Goal: Task Accomplishment & Management: Complete application form

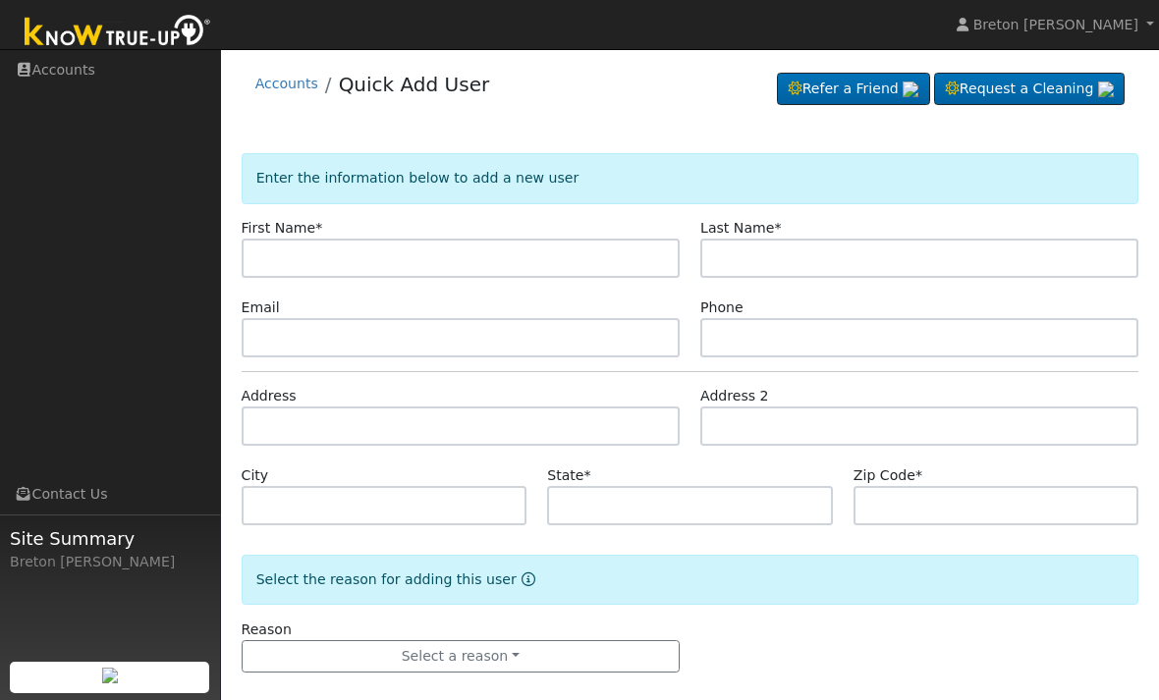
click at [323, 253] on input "text" at bounding box center [461, 258] width 438 height 39
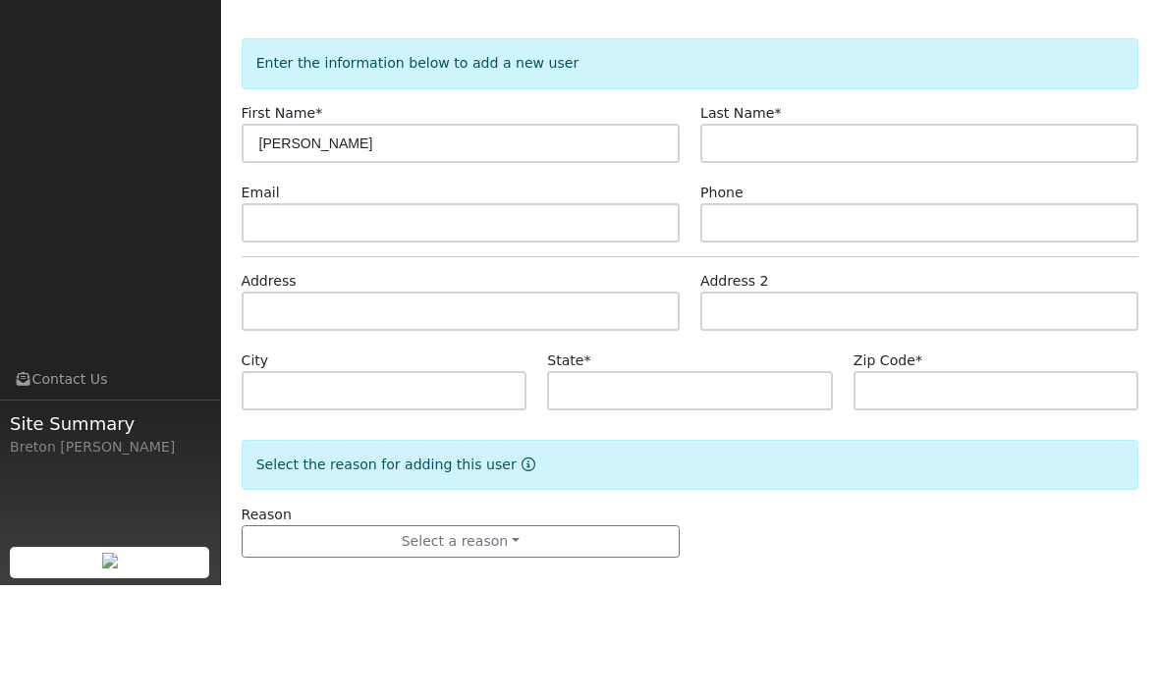
type input "Anna"
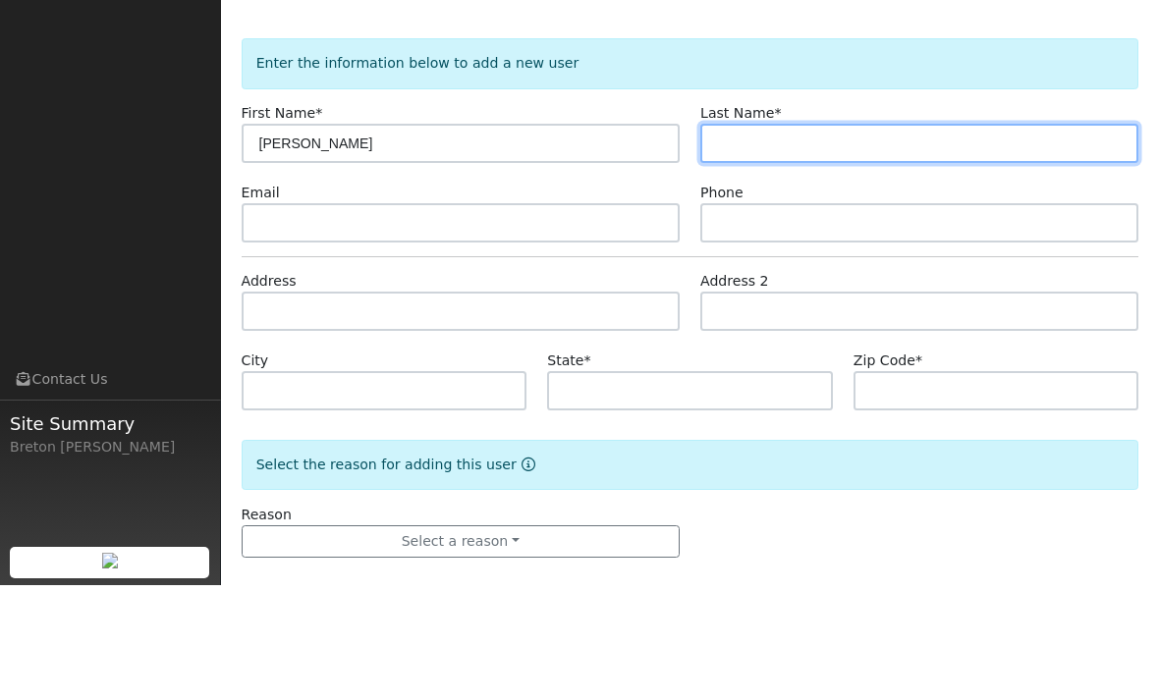
click at [759, 239] on input "text" at bounding box center [919, 258] width 438 height 39
type input "Allen"
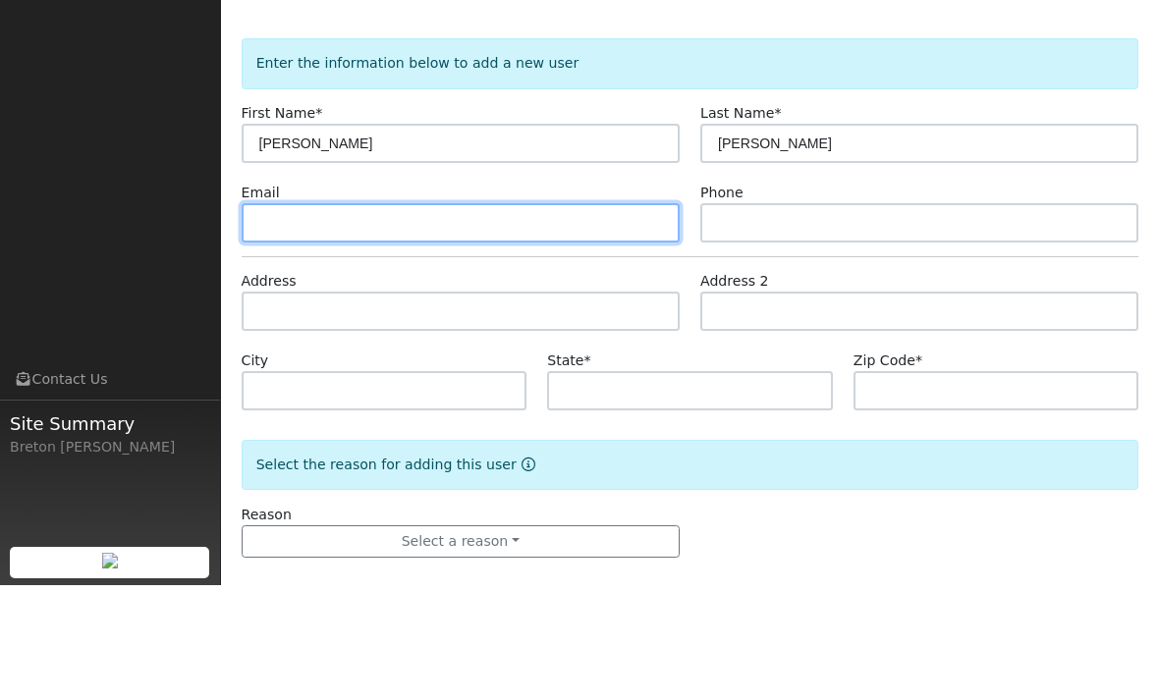
click at [396, 318] on input "text" at bounding box center [461, 337] width 438 height 39
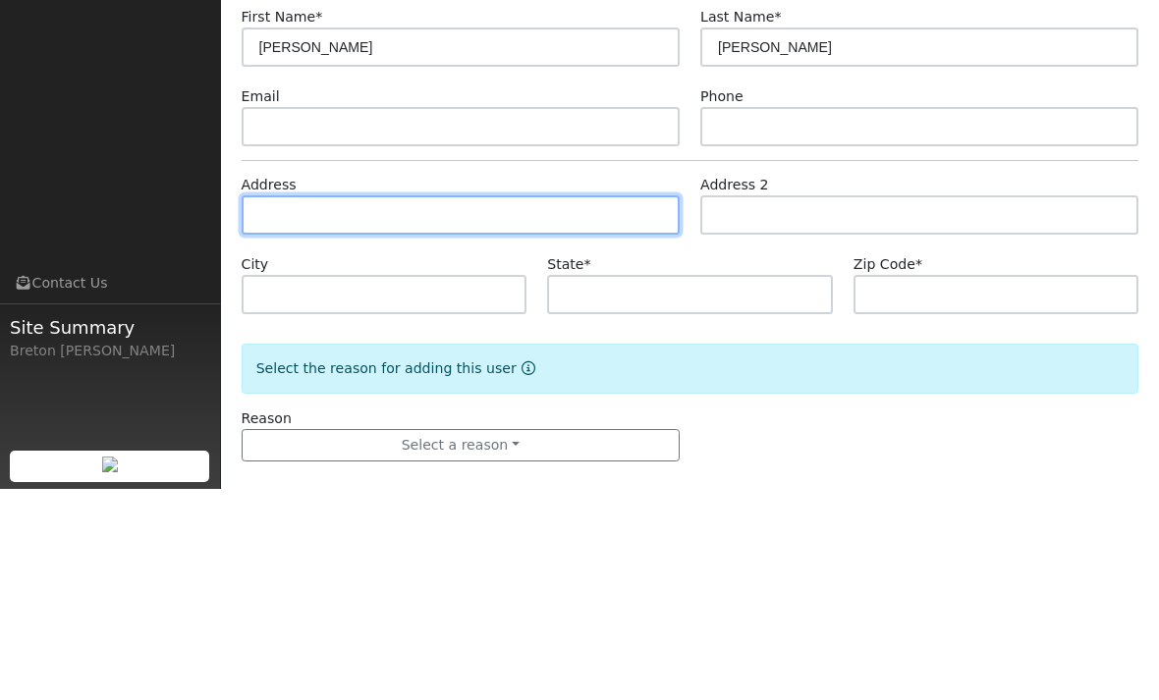
click at [335, 407] on input "text" at bounding box center [461, 426] width 438 height 39
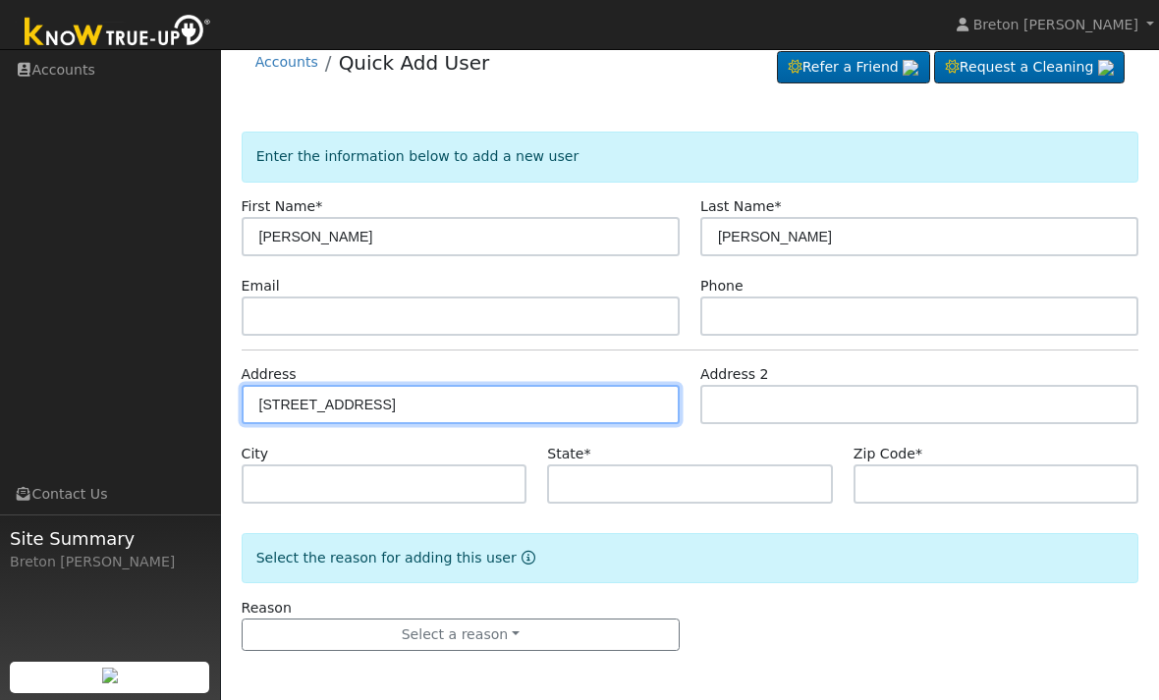
type input "22230 East South Avenue"
type input "Reedley"
type input "CA"
type input "93654"
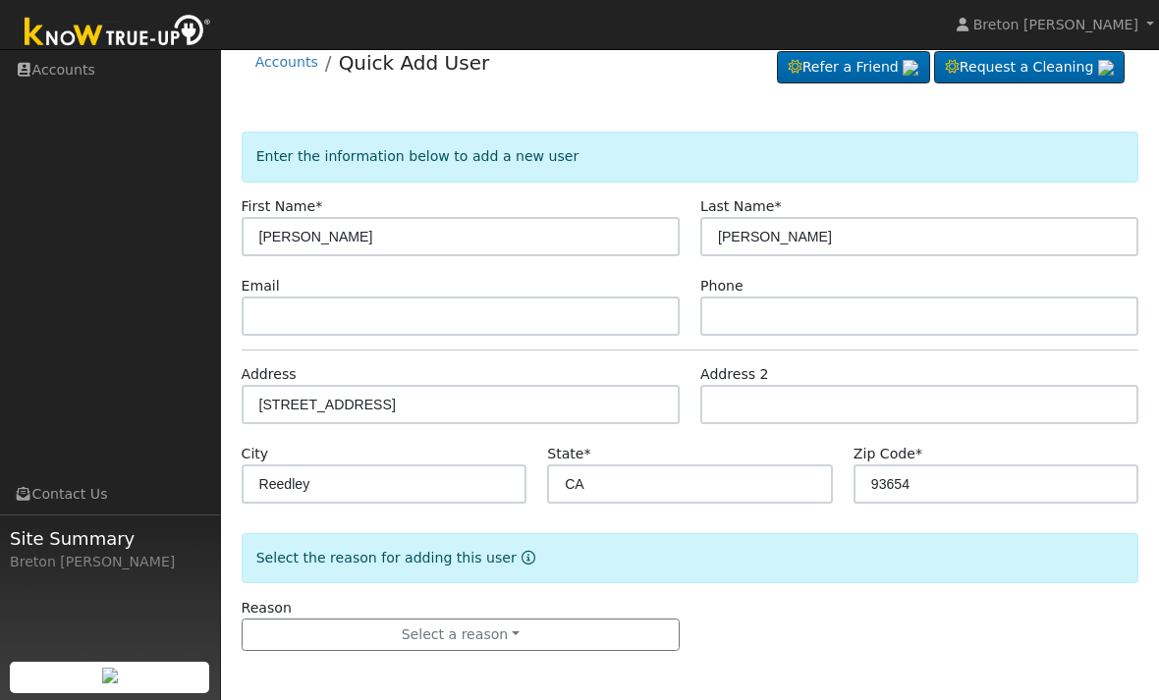
click at [534, 638] on button "Select a reason" at bounding box center [461, 635] width 438 height 33
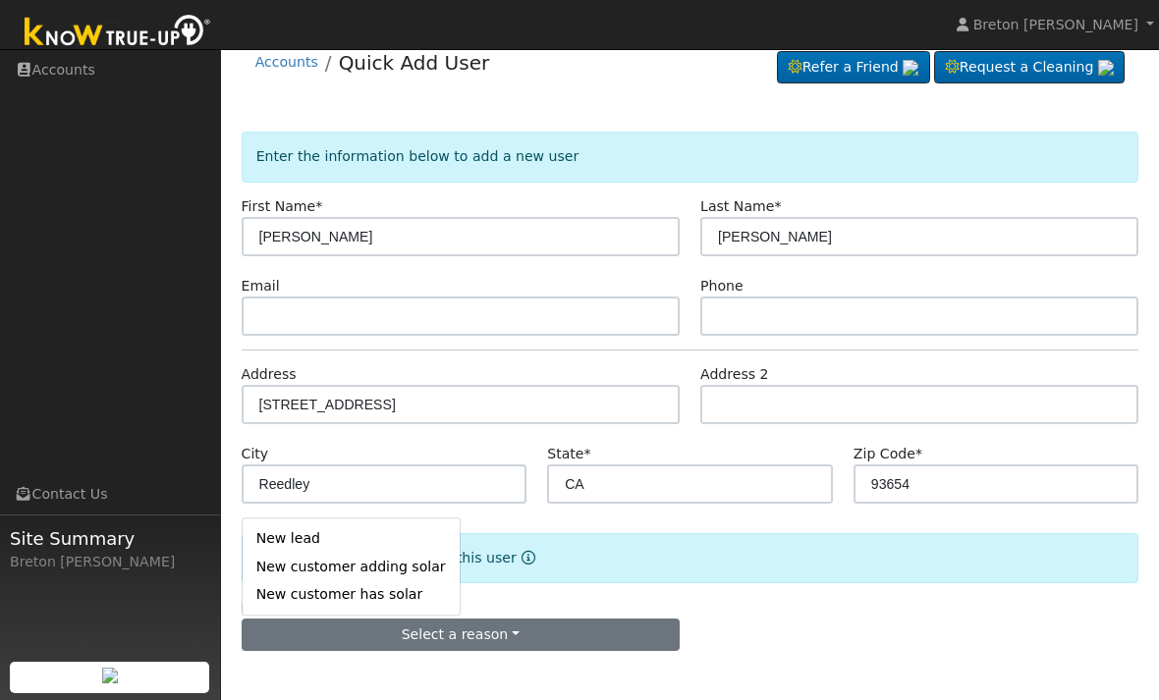
click at [311, 537] on link "New lead" at bounding box center [351, 539] width 217 height 28
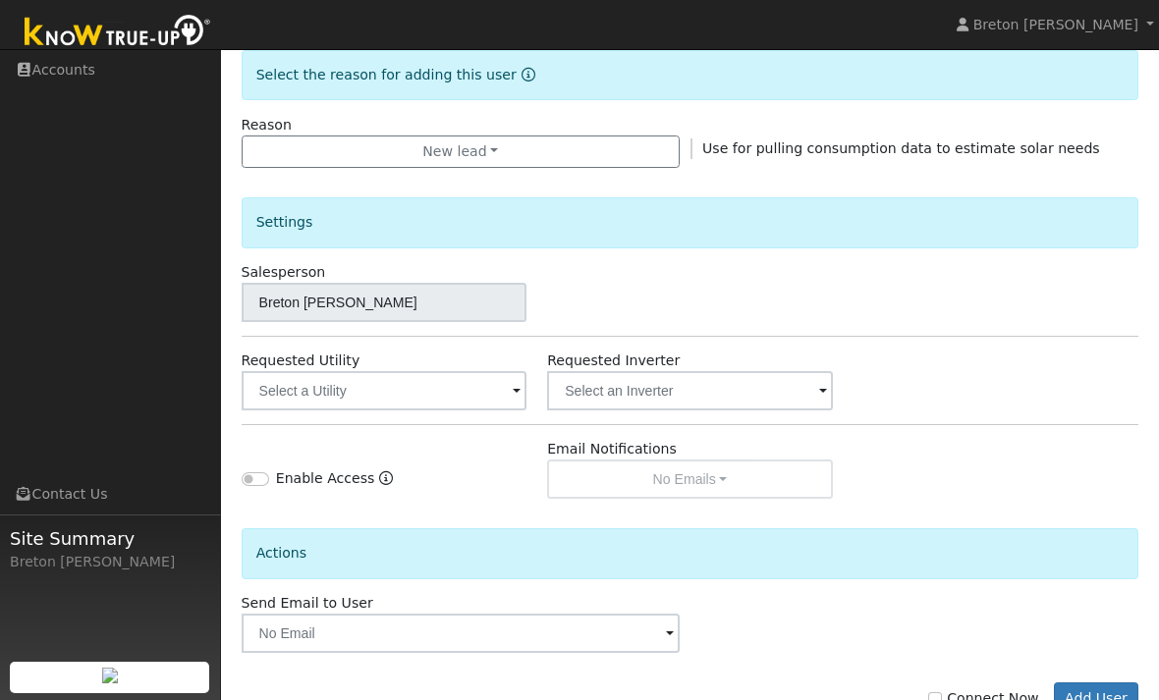
scroll to position [506, 0]
click at [1105, 696] on button "Add User" at bounding box center [1096, 698] width 85 height 33
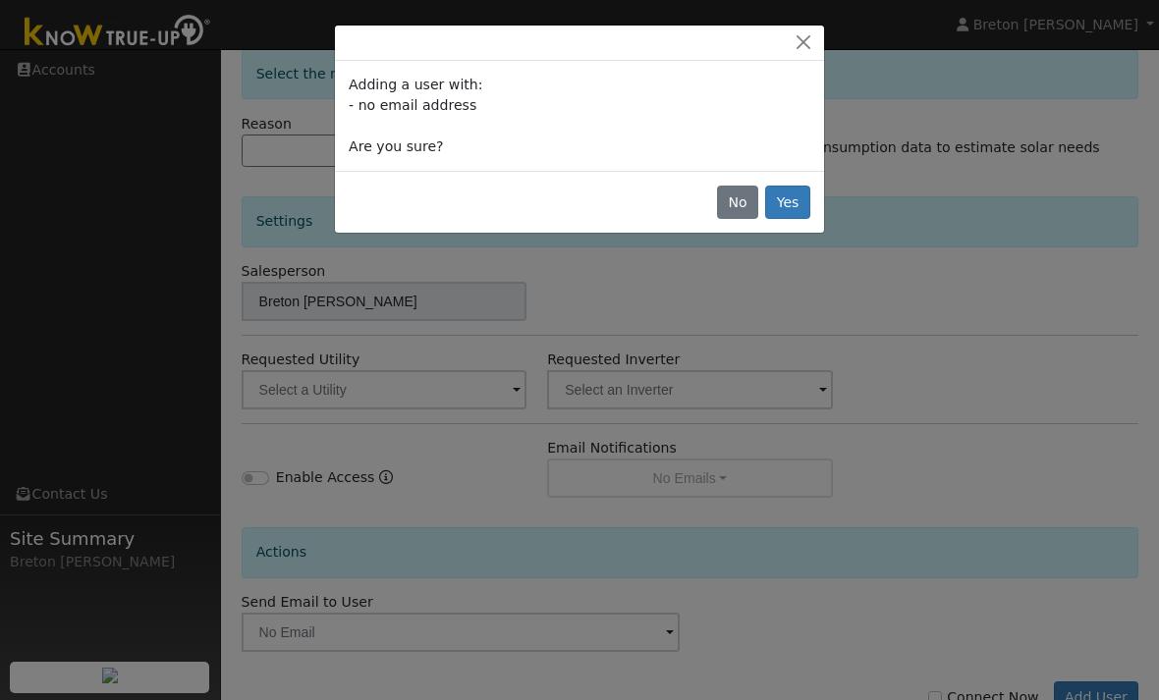
click at [802, 203] on button "Yes" at bounding box center [787, 202] width 45 height 33
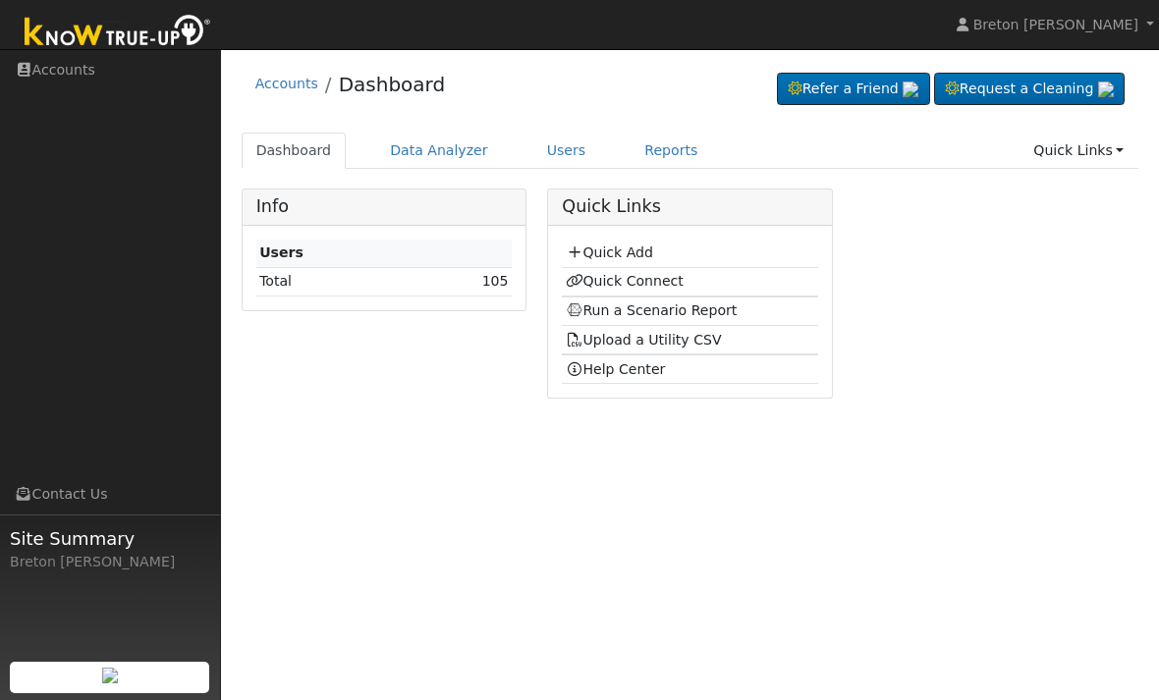
click at [611, 276] on link "Quick Connect" at bounding box center [625, 281] width 118 height 16
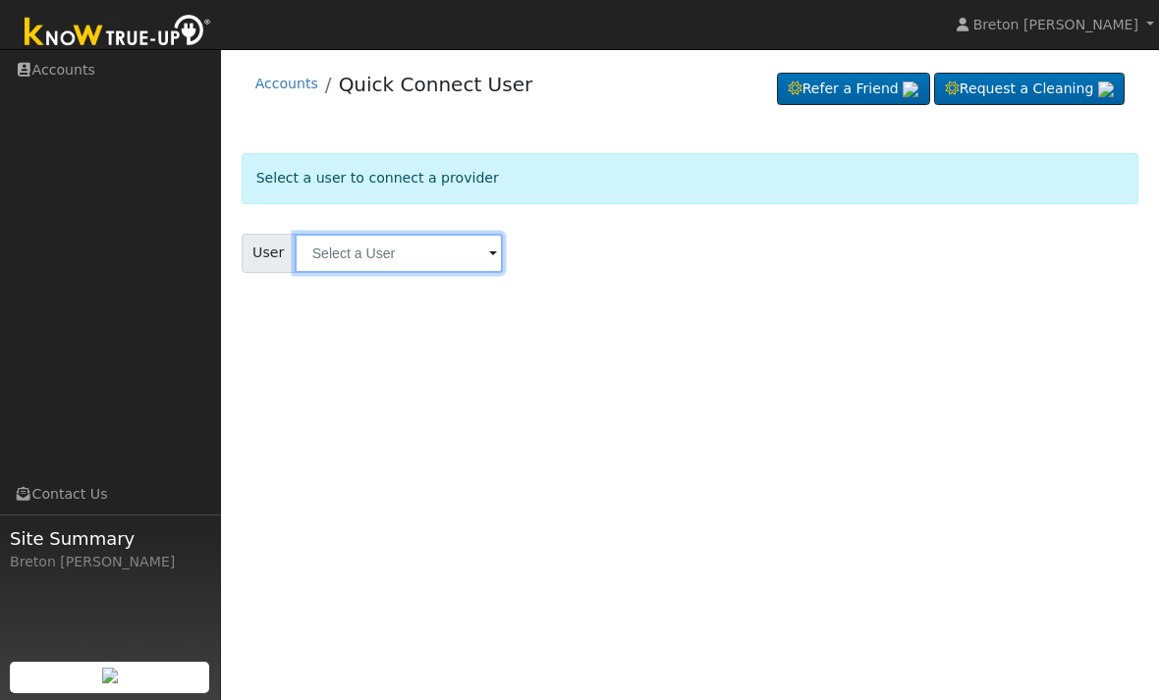
click at [398, 253] on input "text" at bounding box center [399, 253] width 208 height 39
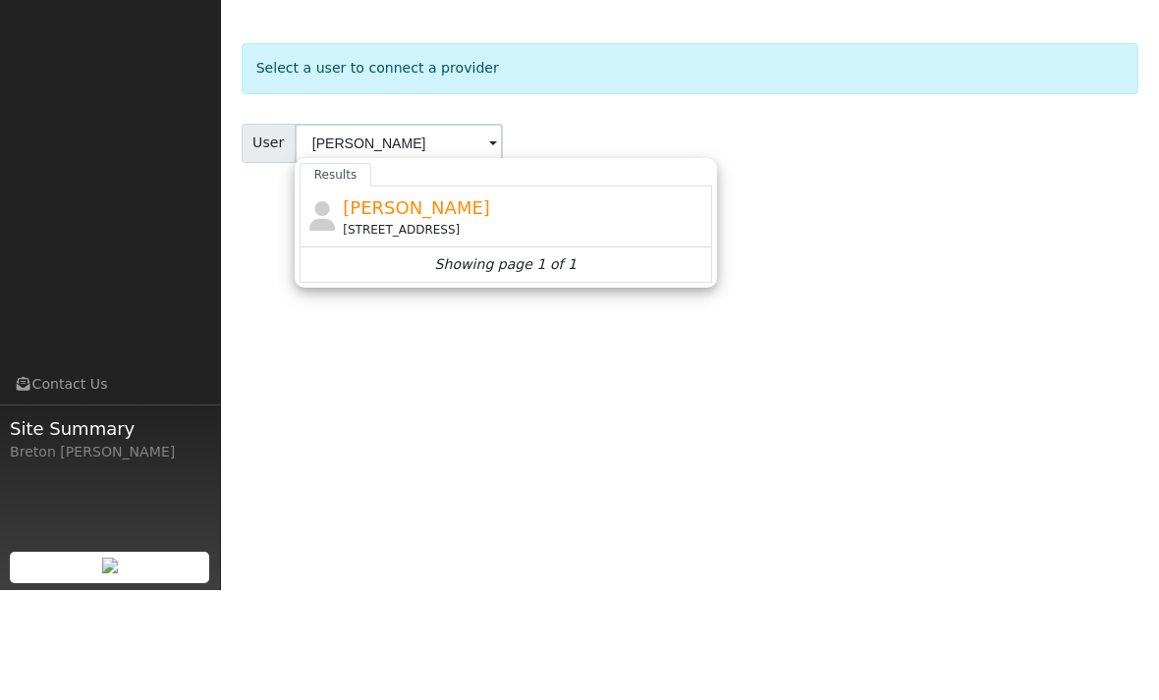
click at [383, 307] on span "[PERSON_NAME]" at bounding box center [416, 317] width 147 height 21
type input "[PERSON_NAME]"
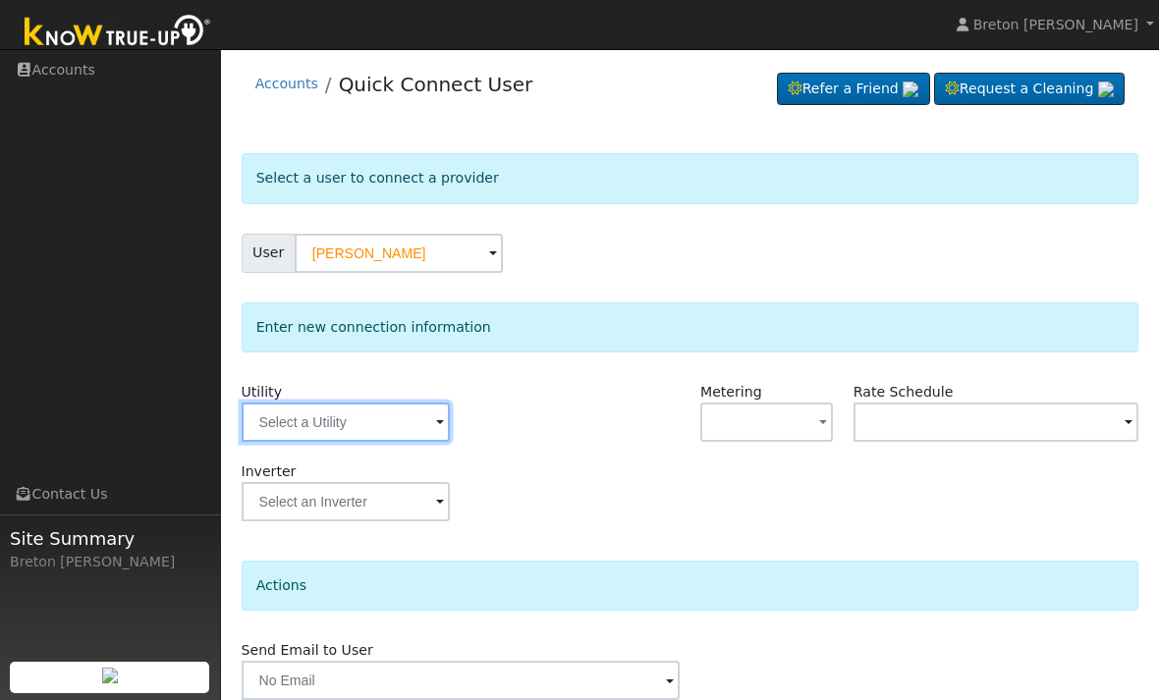
click at [350, 423] on input "text" at bounding box center [346, 422] width 208 height 39
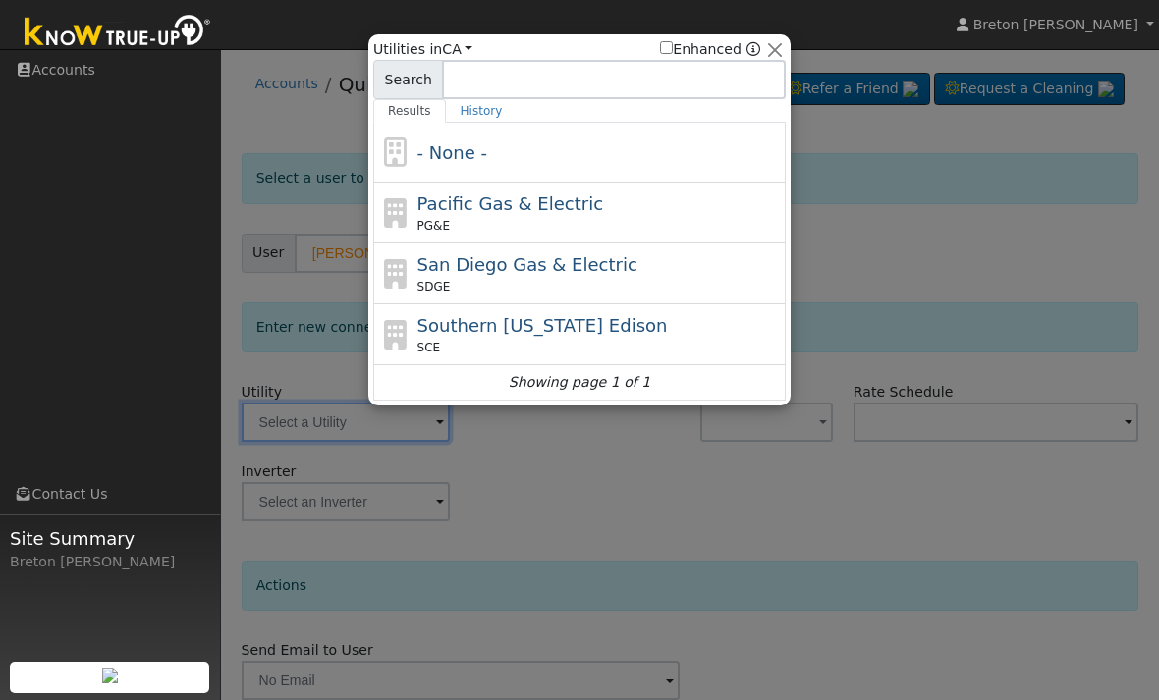
click at [488, 215] on div "Pacific Gas & Electric PG&E" at bounding box center [599, 213] width 364 height 44
type input "PG&E"
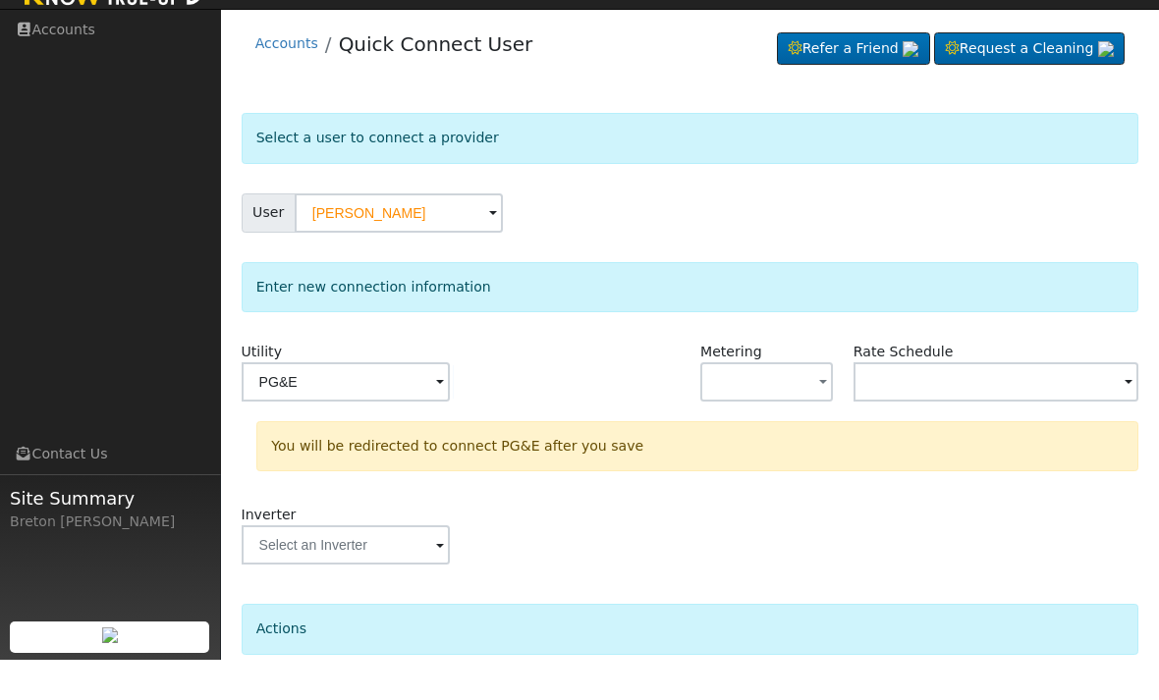
scroll to position [102, 0]
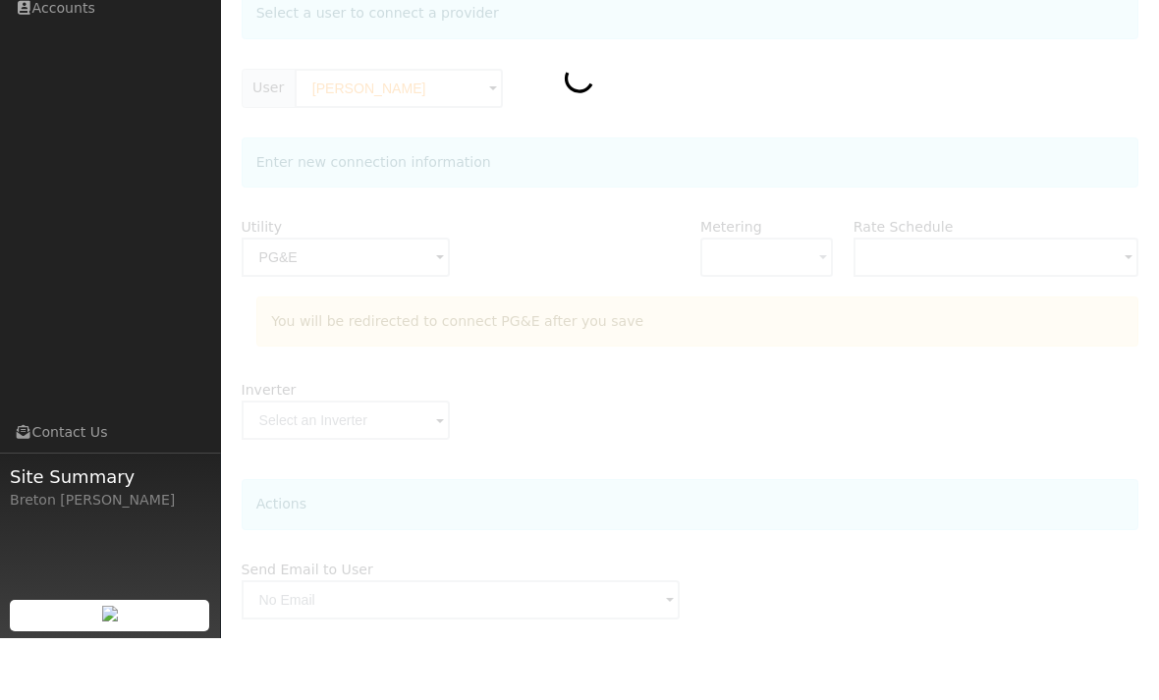
scroll to position [165, 0]
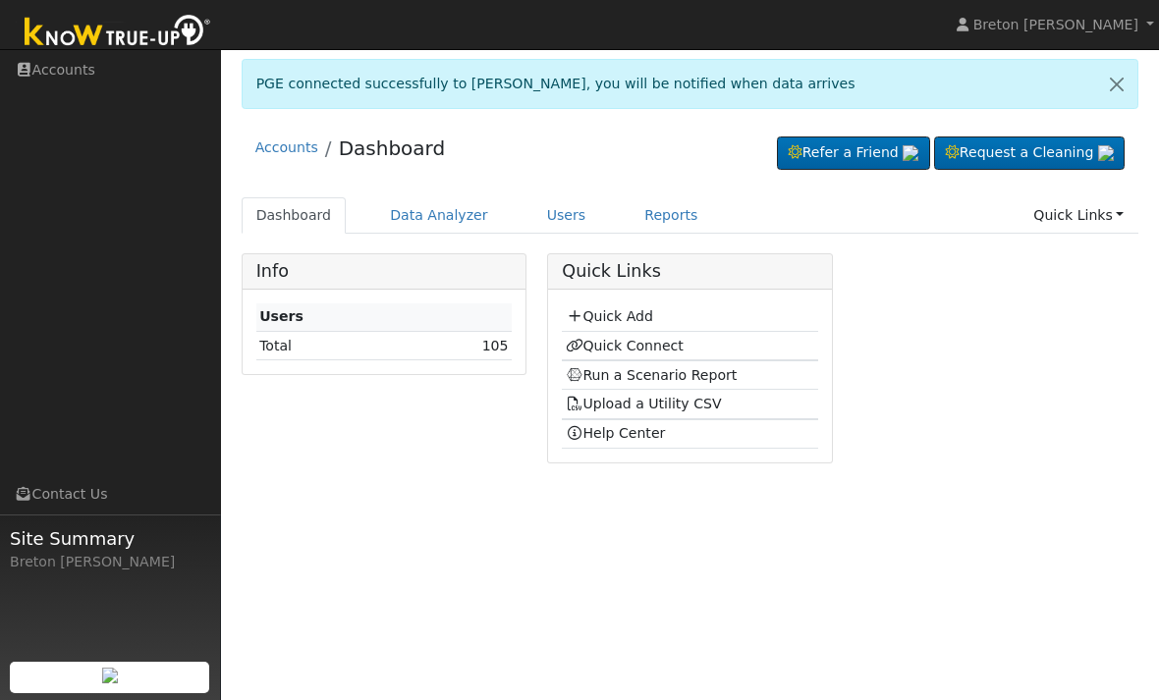
click at [636, 377] on link "Run a Scenario Report" at bounding box center [652, 375] width 172 height 16
